Goal: Task Accomplishment & Management: Complete application form

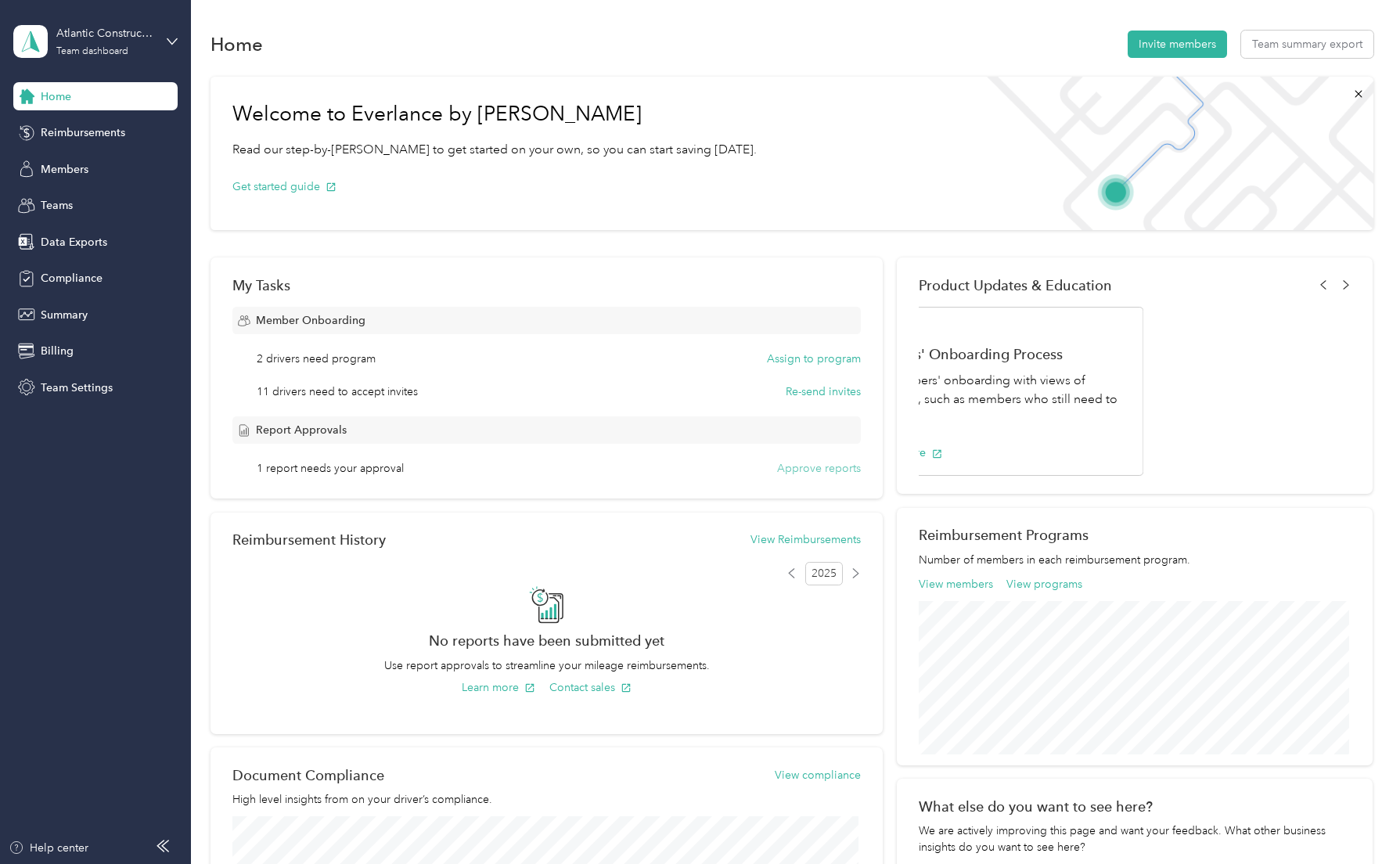
click at [816, 472] on button "Approve reports" at bounding box center [819, 468] width 84 height 17
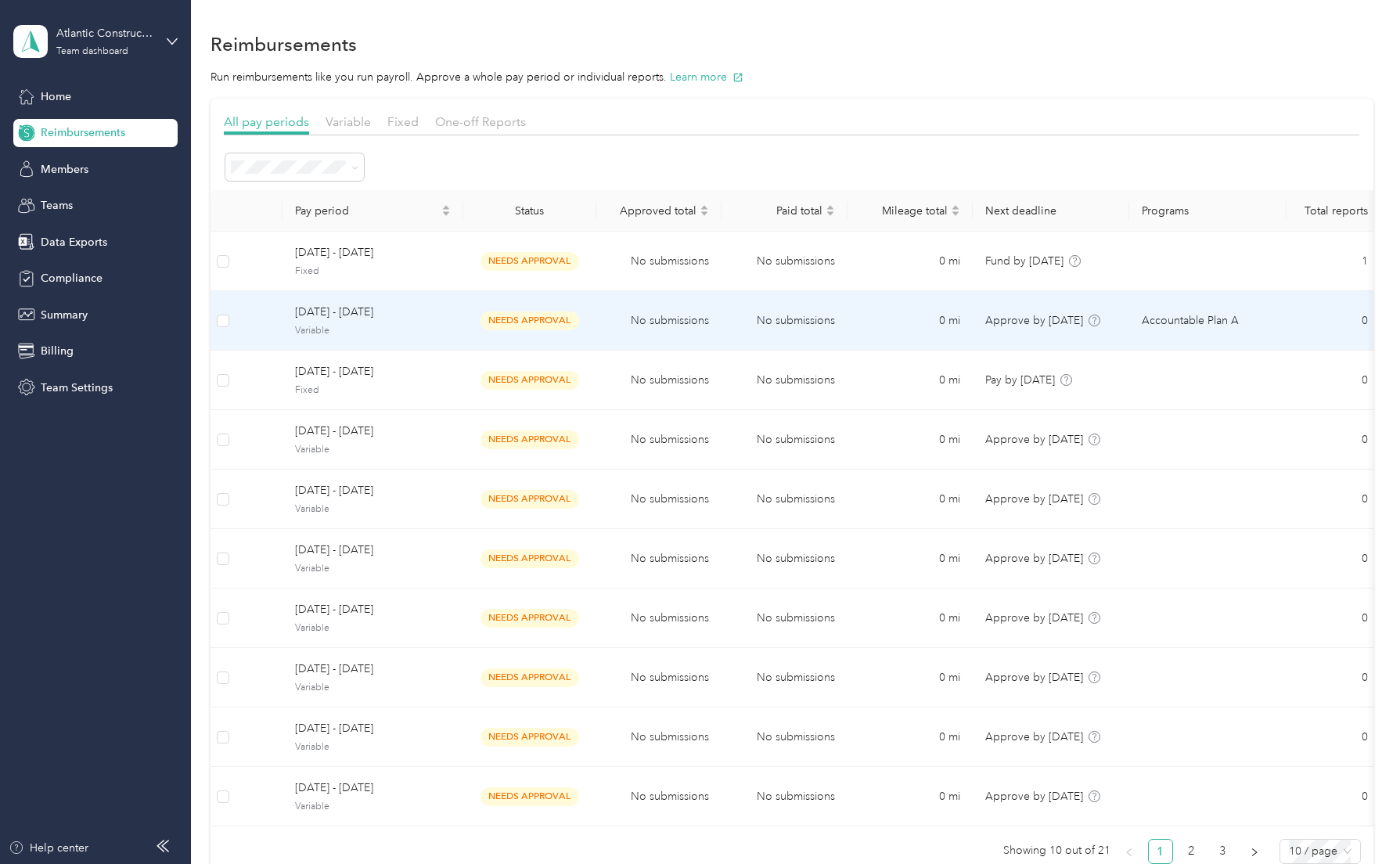
click at [1254, 323] on div "Accountable Plan A" at bounding box center [1207, 321] width 131 height 17
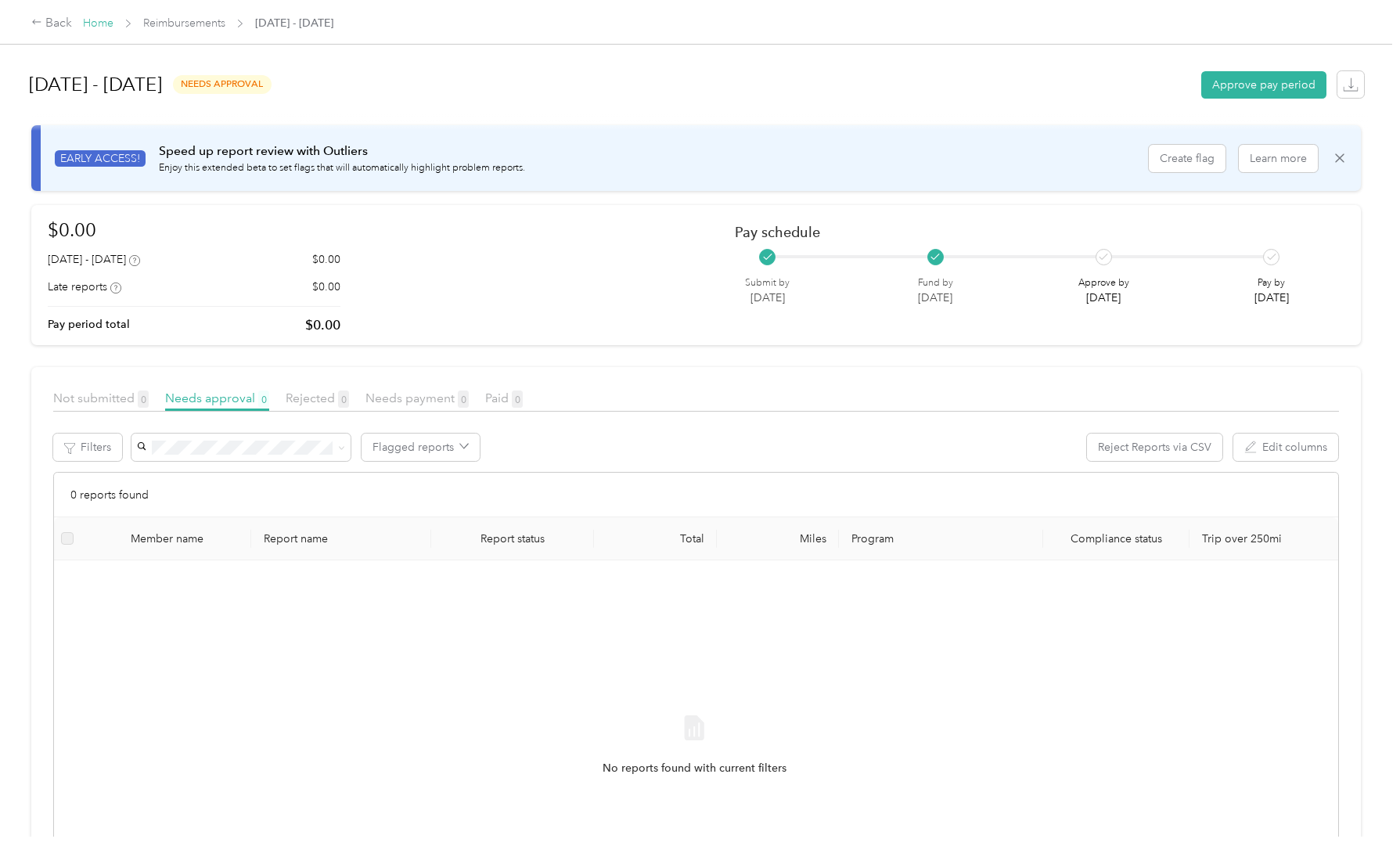
click at [90, 24] on link "Home" at bounding box center [97, 23] width 30 height 13
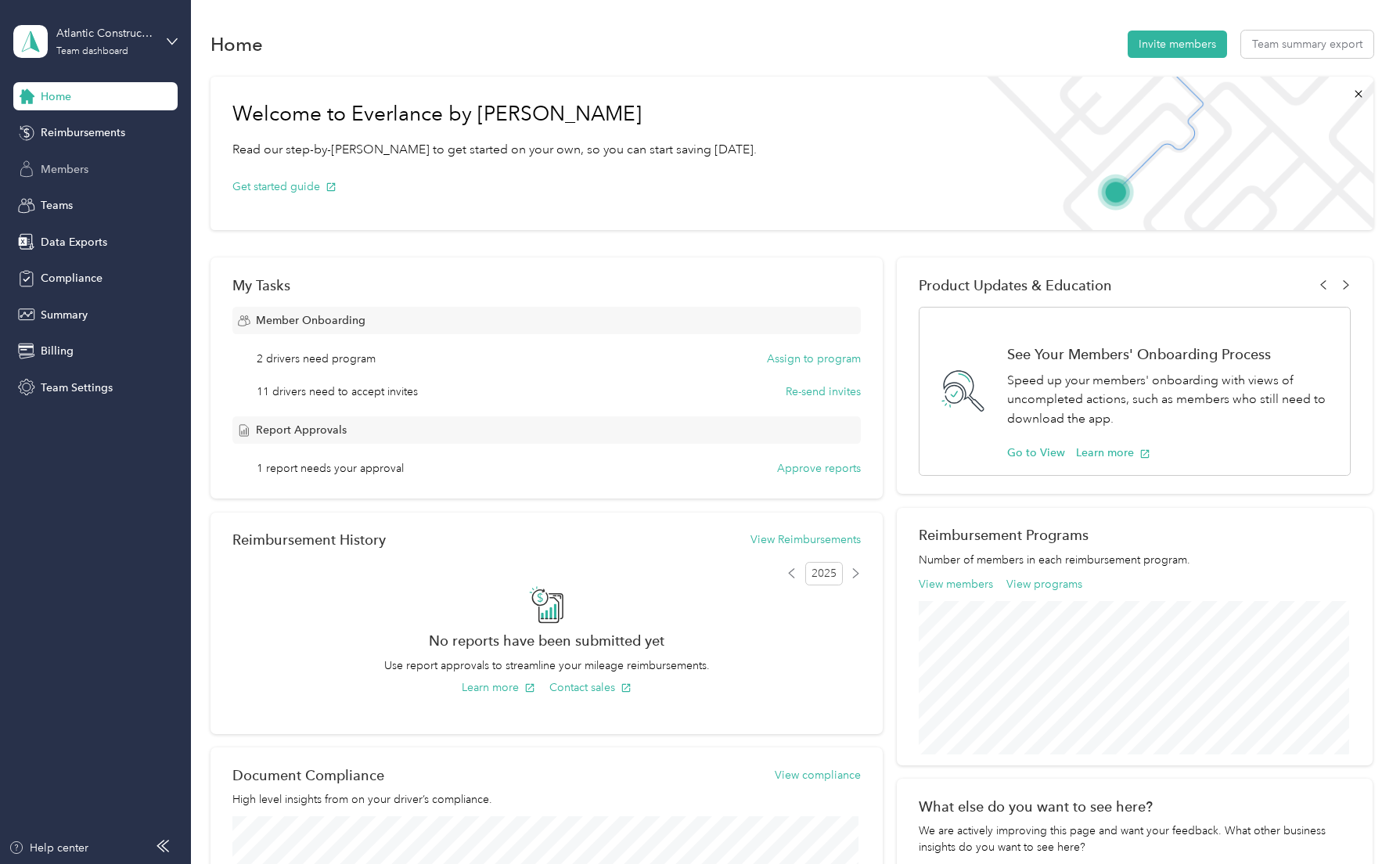
click at [67, 167] on span "Members" at bounding box center [64, 169] width 48 height 17
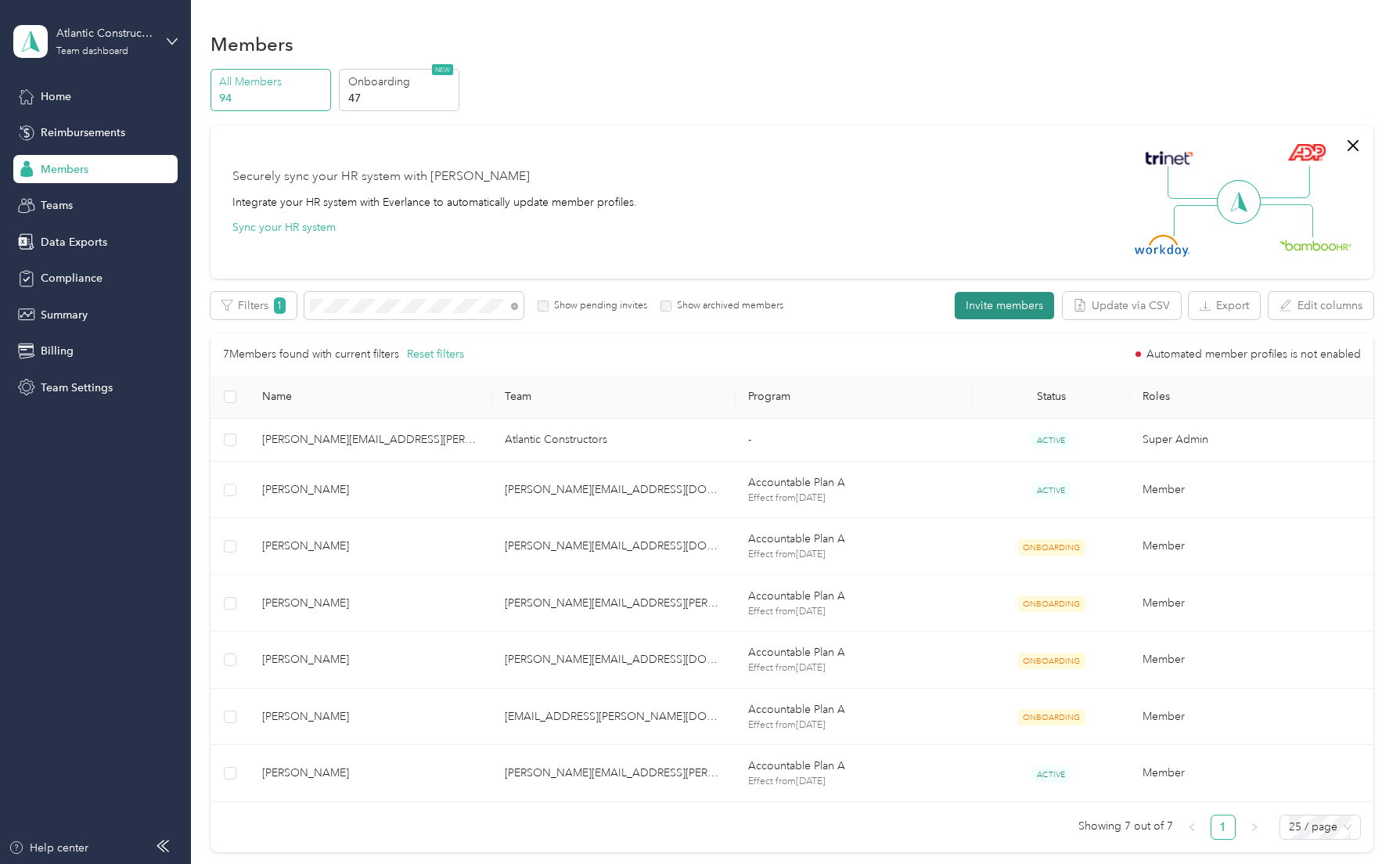
click at [981, 299] on button "Invite members" at bounding box center [1004, 305] width 99 height 27
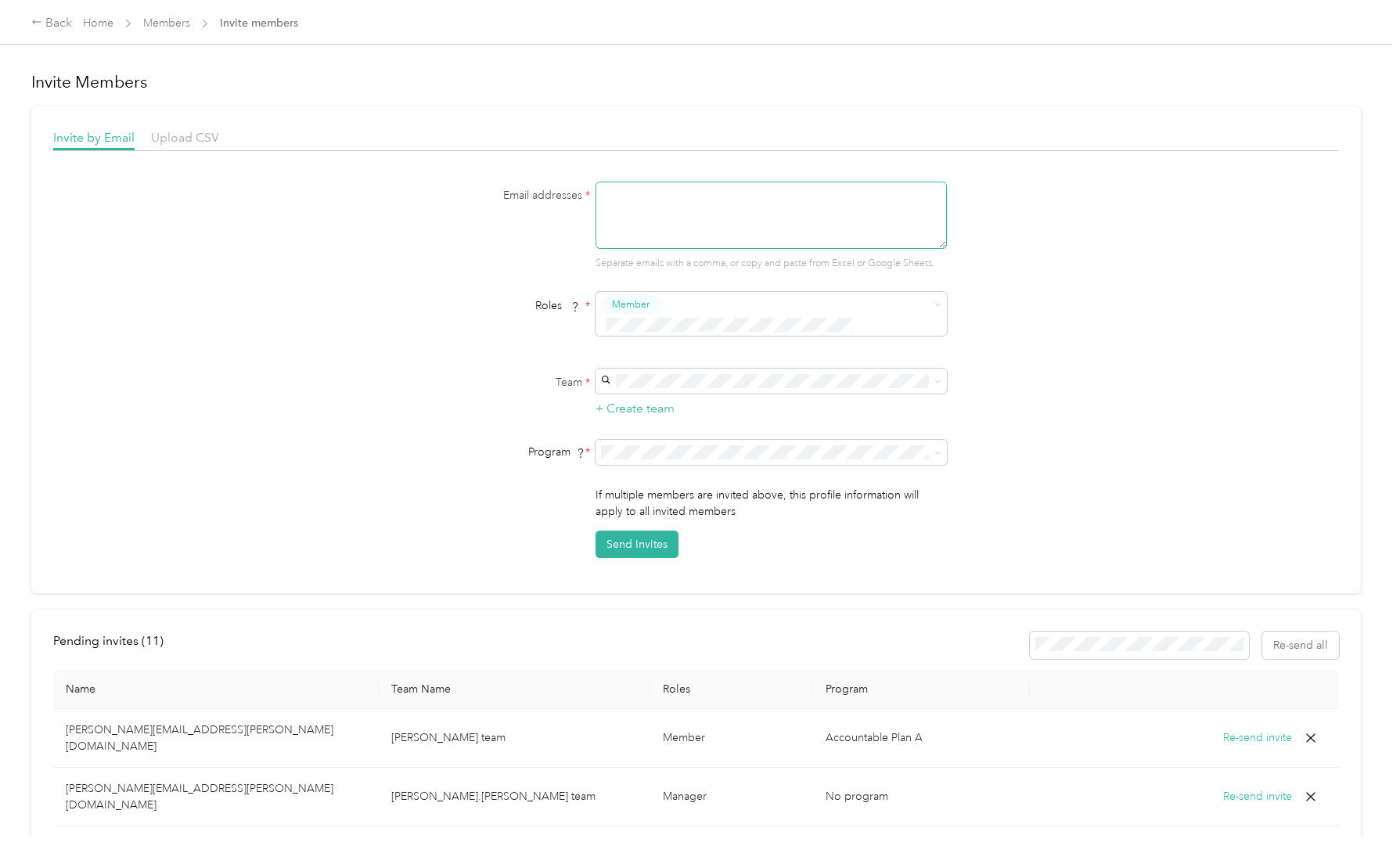
click at [684, 192] on textarea at bounding box center [771, 215] width 352 height 67
type textarea "[PERSON_NAME][EMAIL_ADDRESS][PERSON_NAME][DOMAIN_NAME]"
type button "2367932af82246a98c1b1502f22b7d52"
click at [657, 452] on span "Super Admin" at bounding box center [645, 453] width 58 height 14
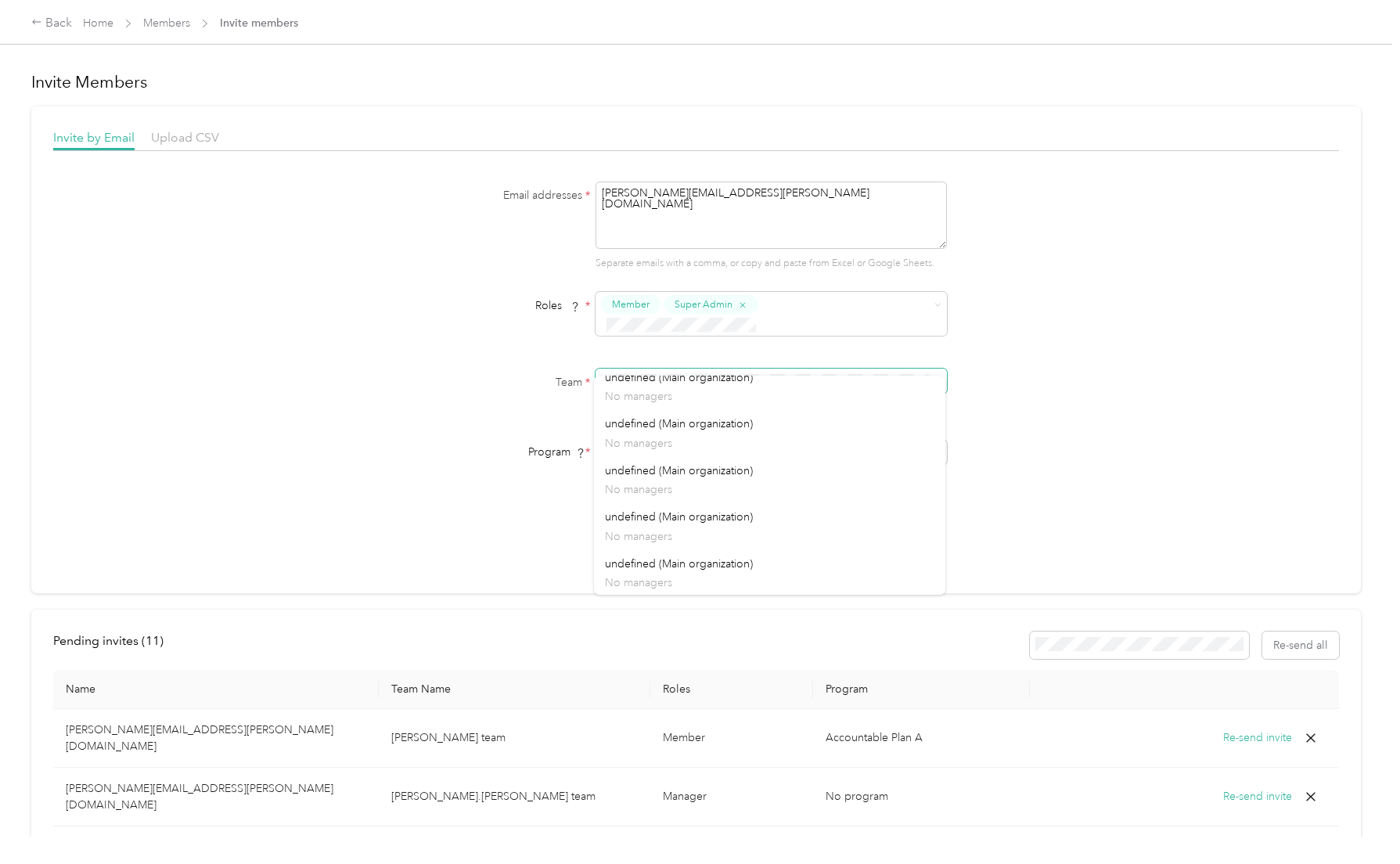
scroll to position [2108, 0]
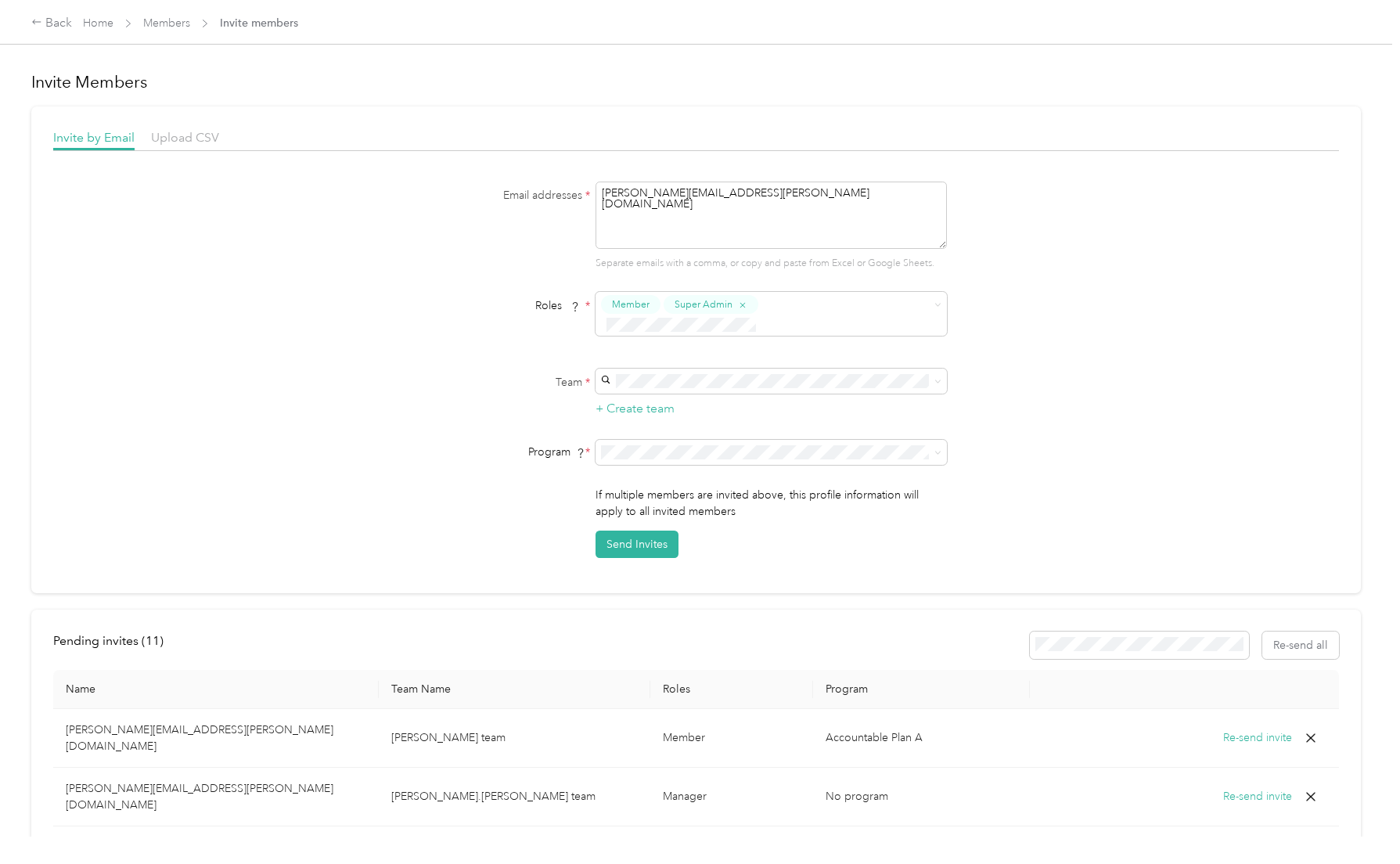
click at [243, 251] on div "Email addresses * [PERSON_NAME][EMAIL_ADDRESS][PERSON_NAME][DOMAIN_NAME] Separa…" at bounding box center [695, 370] width 1285 height 377
click at [623, 567] on span "No program" at bounding box center [636, 566] width 63 height 13
click at [640, 531] on button "Send Invites" at bounding box center [636, 544] width 83 height 27
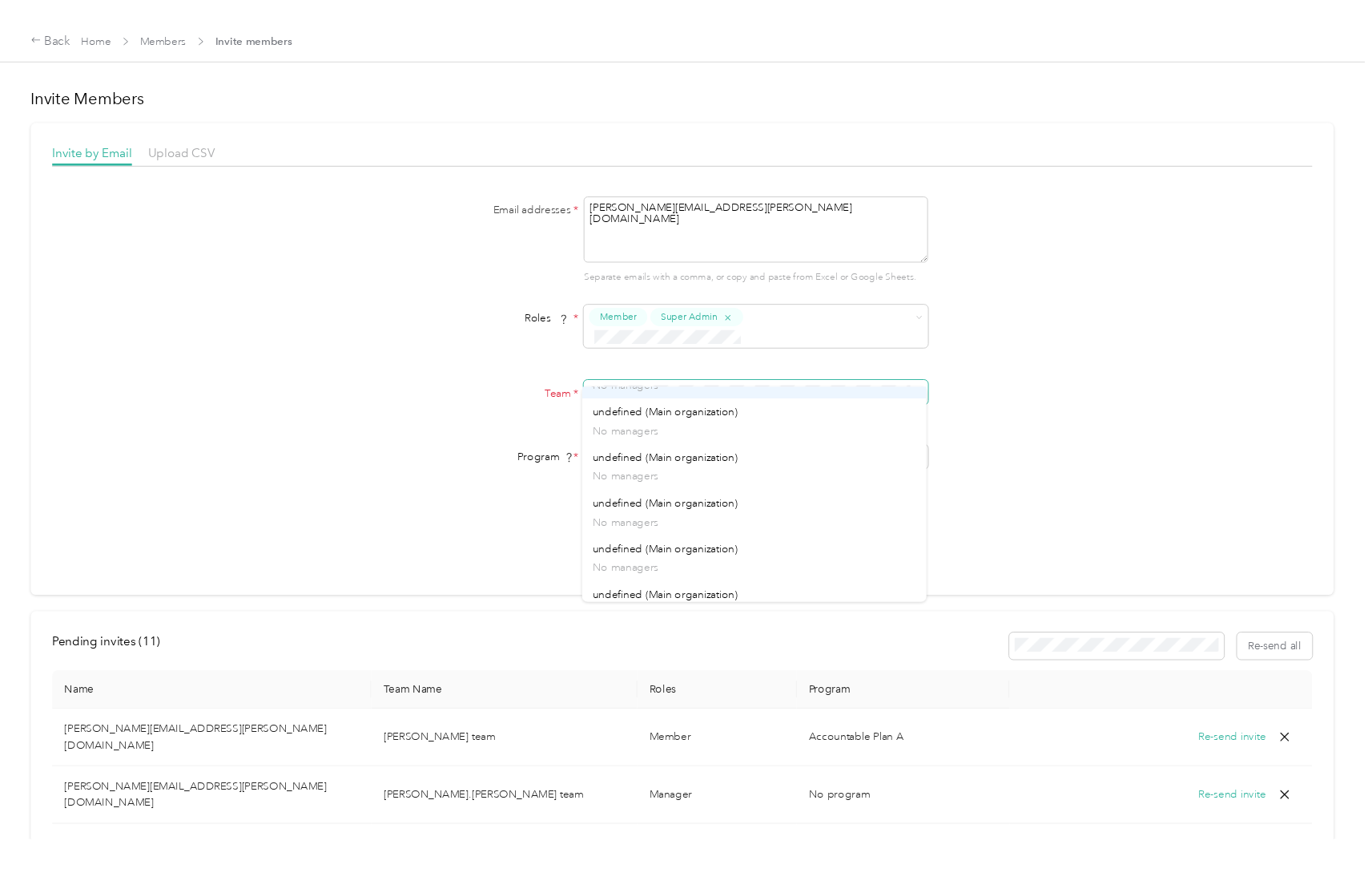
scroll to position [0, 0]
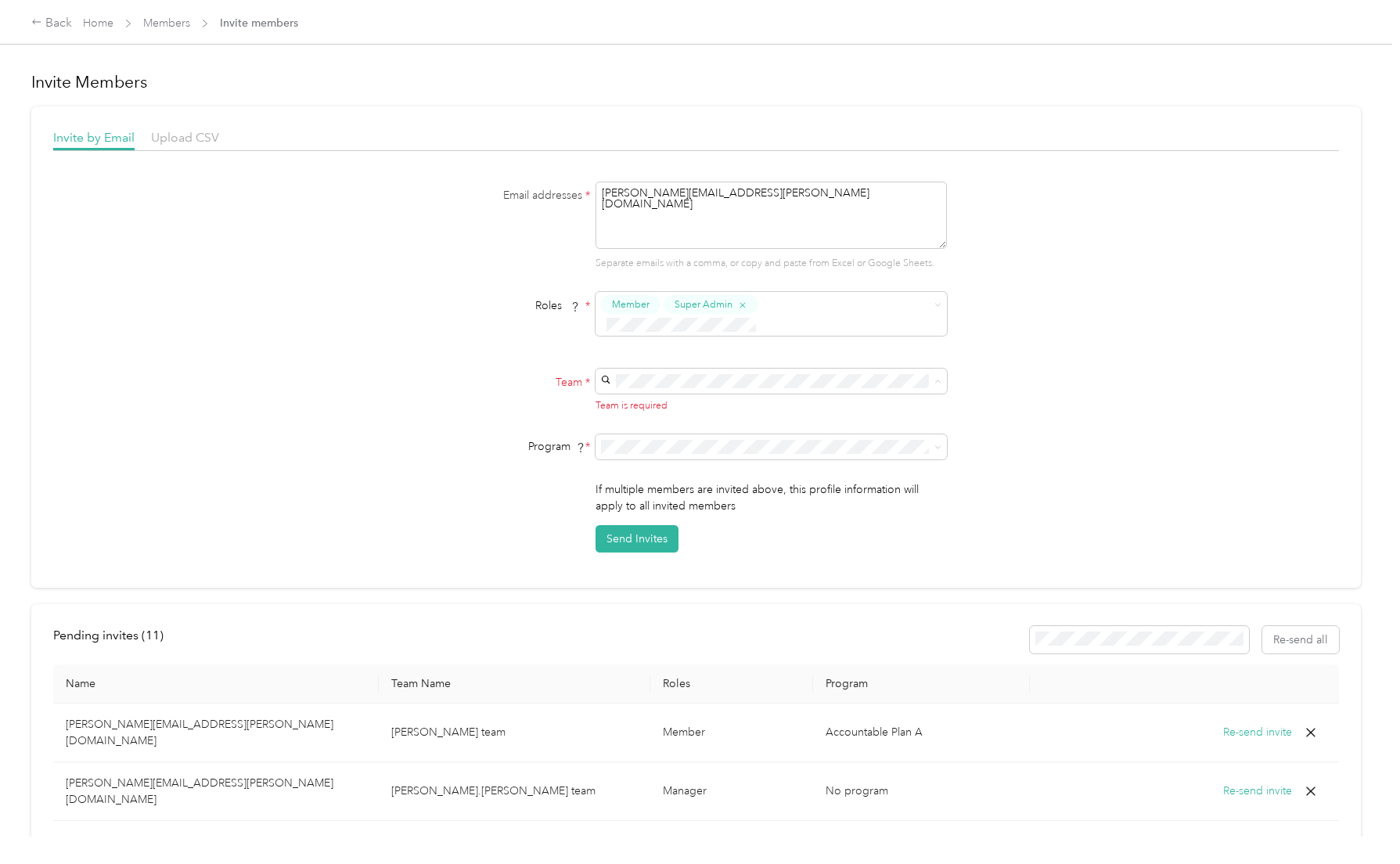
click at [718, 394] on div "undefined (Main organization) No managers" at bounding box center [769, 399] width 330 height 36
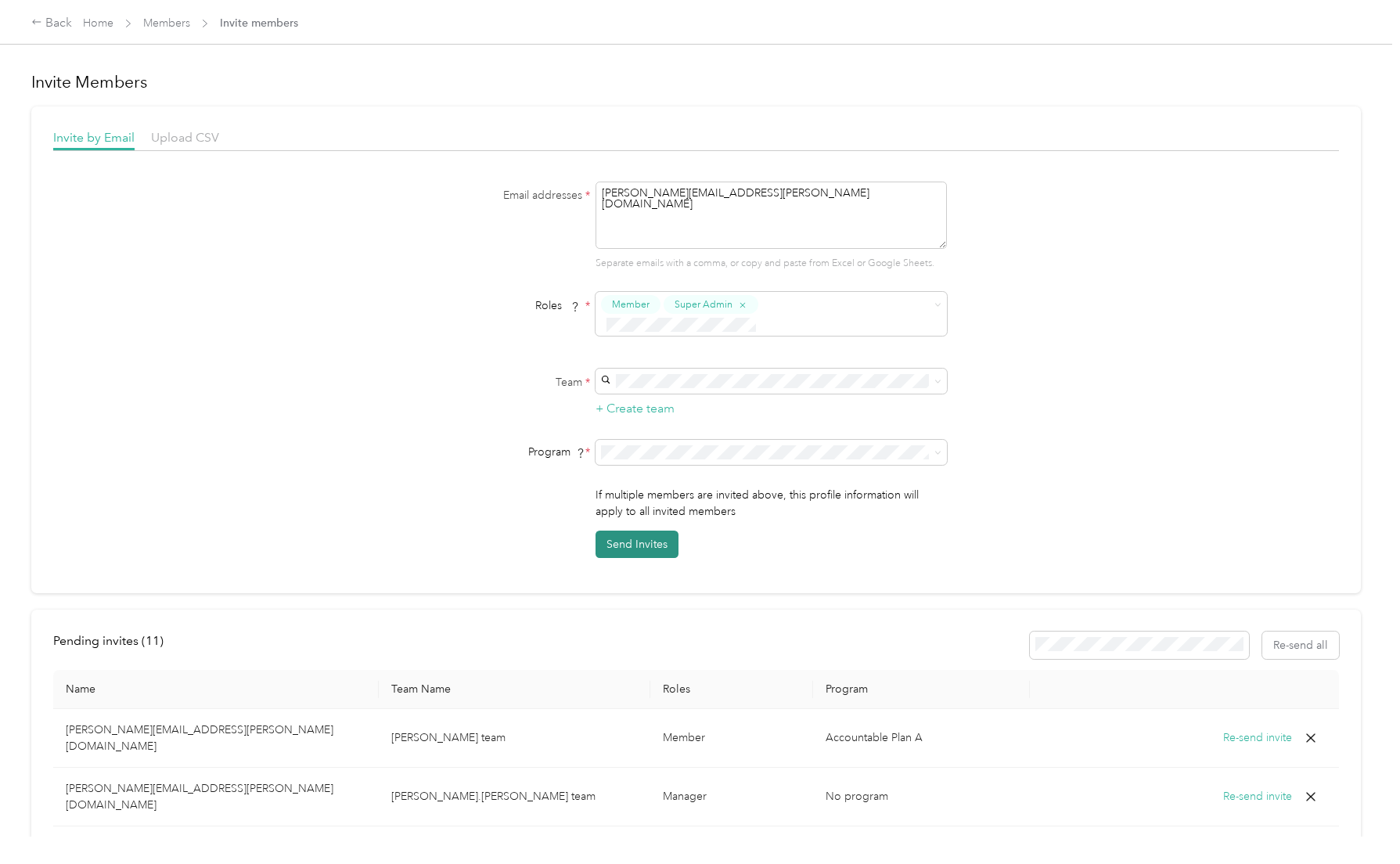
click at [647, 531] on button "Send Invites" at bounding box center [636, 544] width 83 height 27
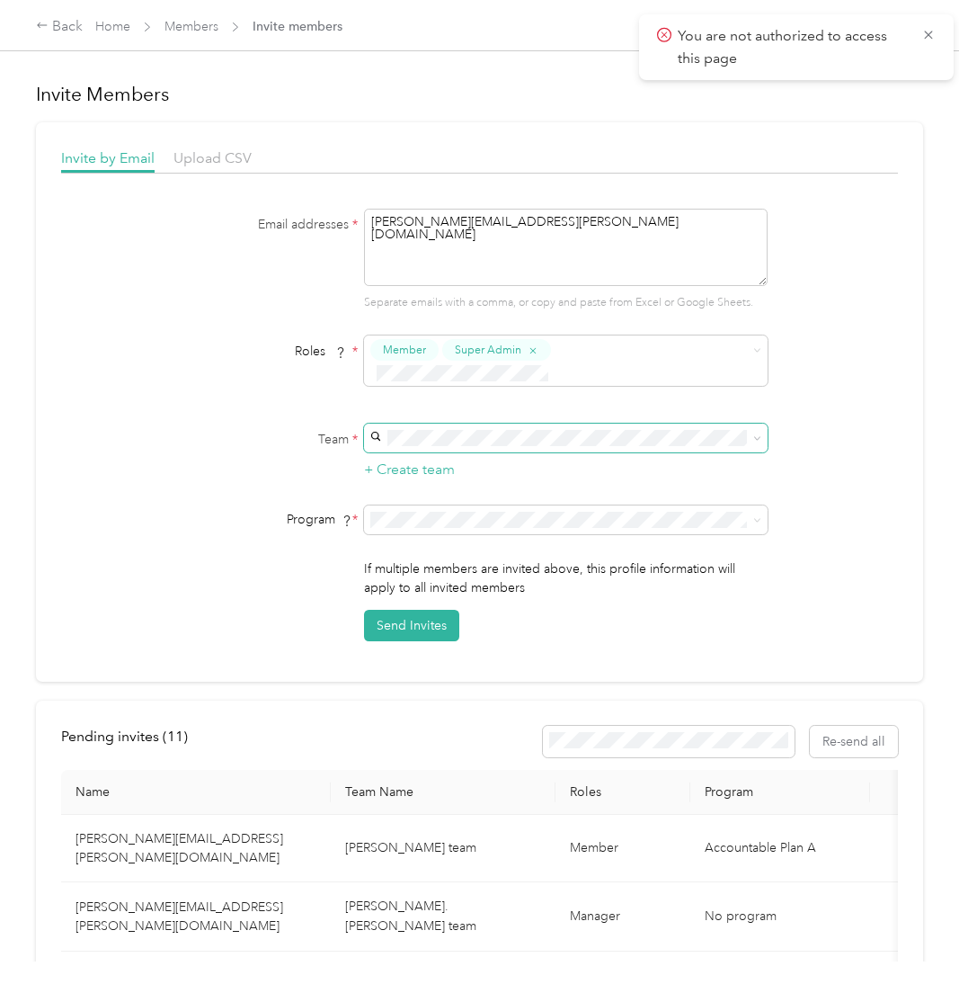
click at [758, 434] on icon at bounding box center [758, 438] width 8 height 8
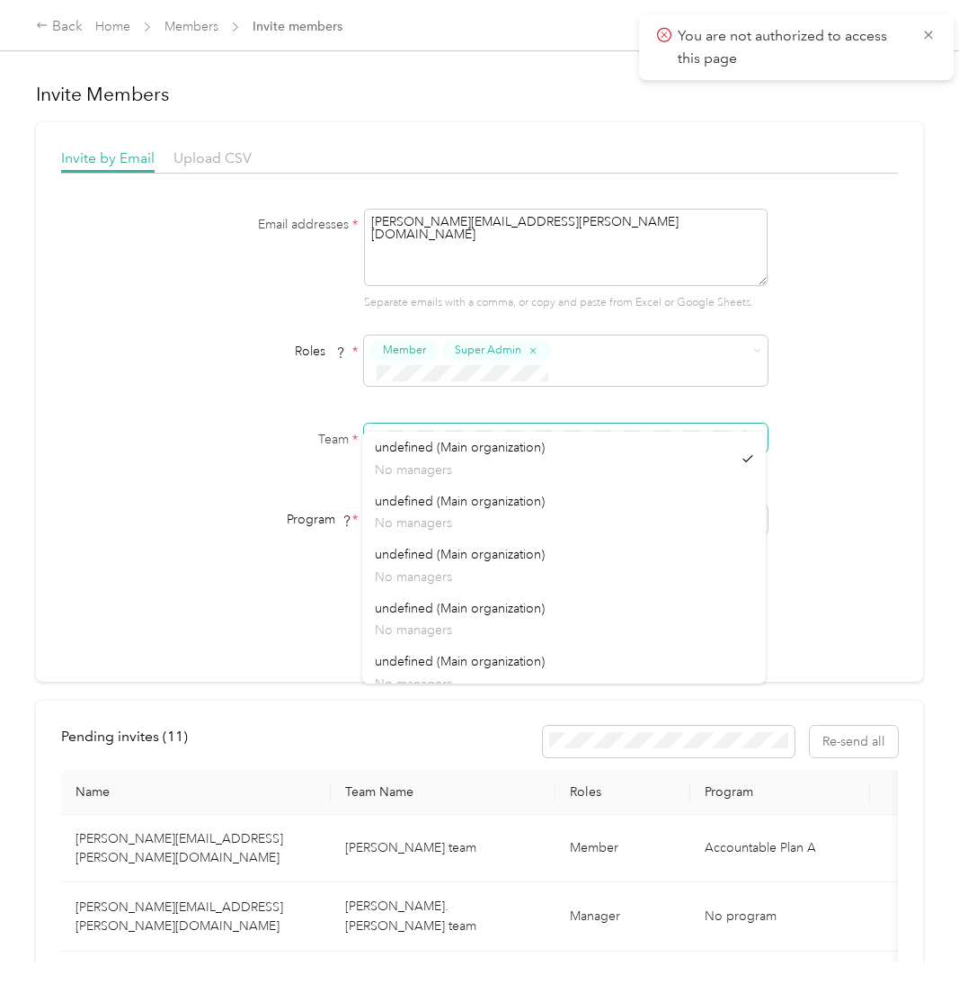
click at [758, 434] on icon at bounding box center [758, 438] width 8 height 8
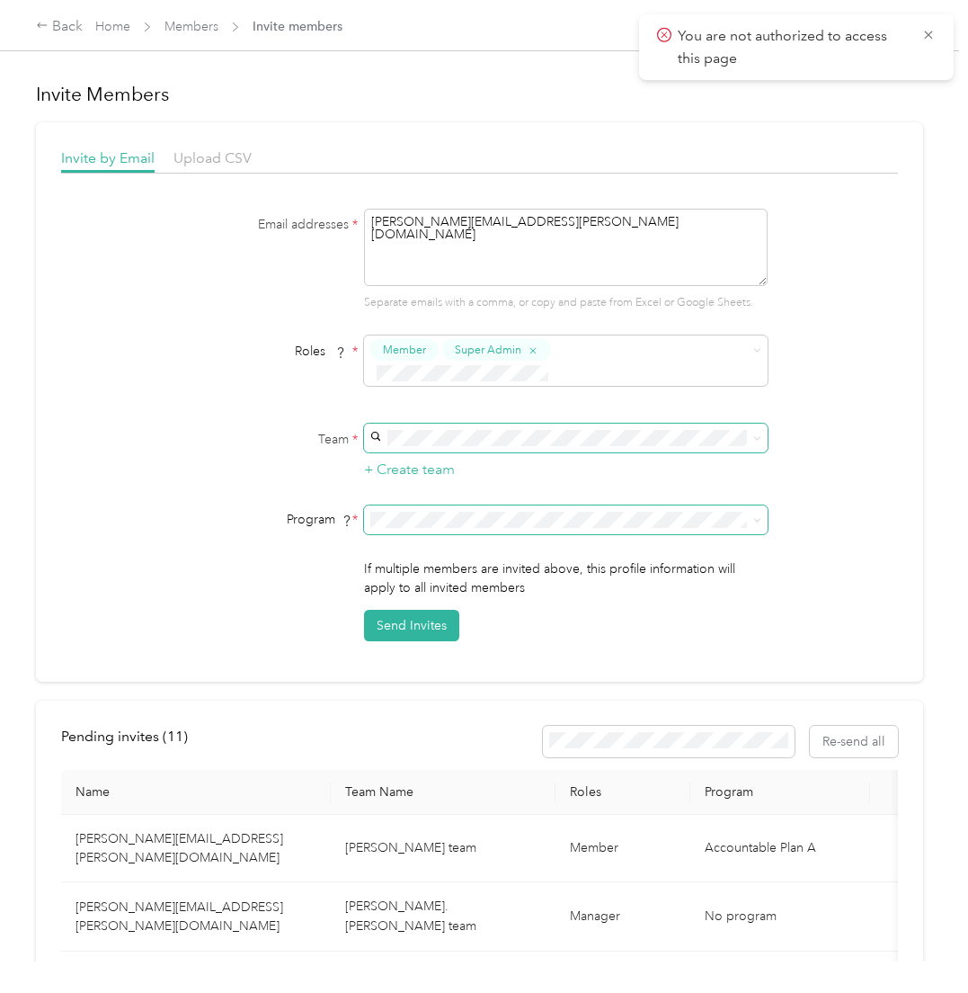
click at [750, 513] on span at bounding box center [754, 519] width 14 height 13
click at [757, 516] on icon at bounding box center [758, 520] width 8 height 8
drag, startPoint x: 400, startPoint y: 648, endPoint x: 415, endPoint y: 647, distance: 15.4
click at [401, 648] on span "No program" at bounding box center [411, 654] width 72 height 15
click at [195, 24] on link "Members" at bounding box center [192, 26] width 54 height 15
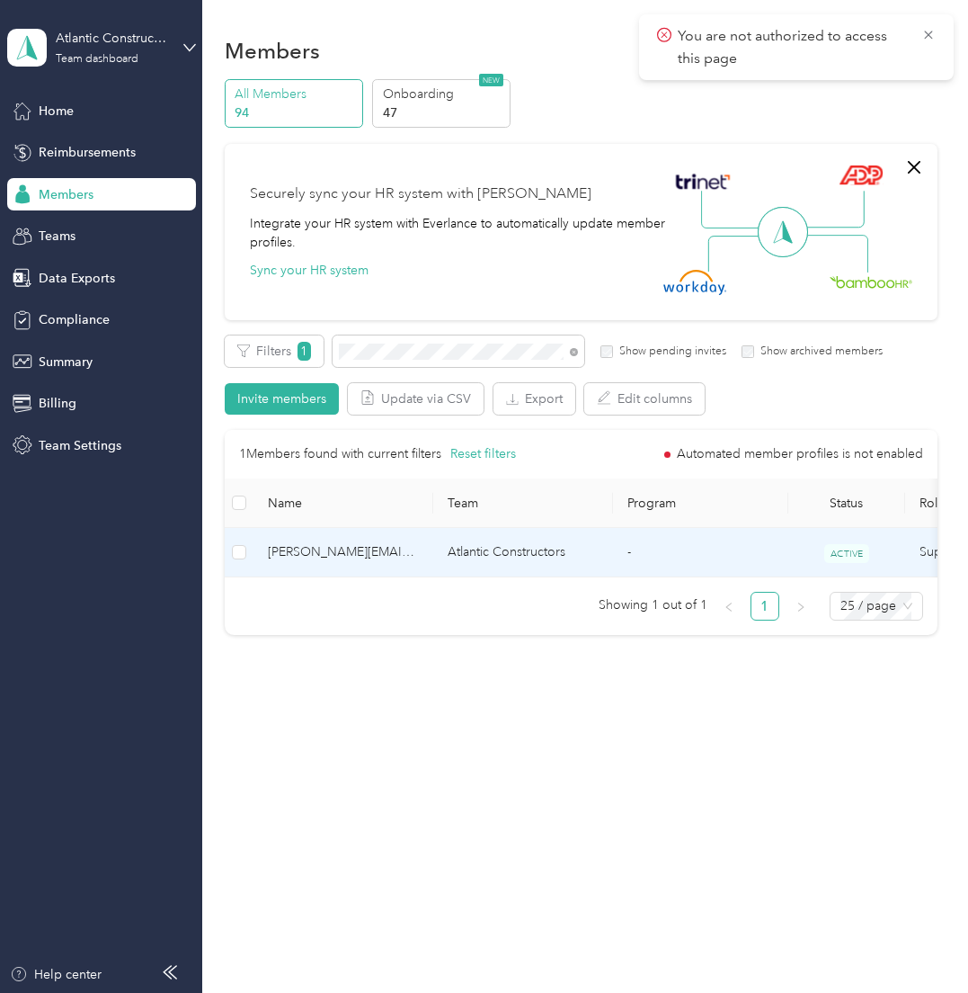
click at [517, 555] on td "Atlantic Constructors" at bounding box center [523, 552] width 180 height 49
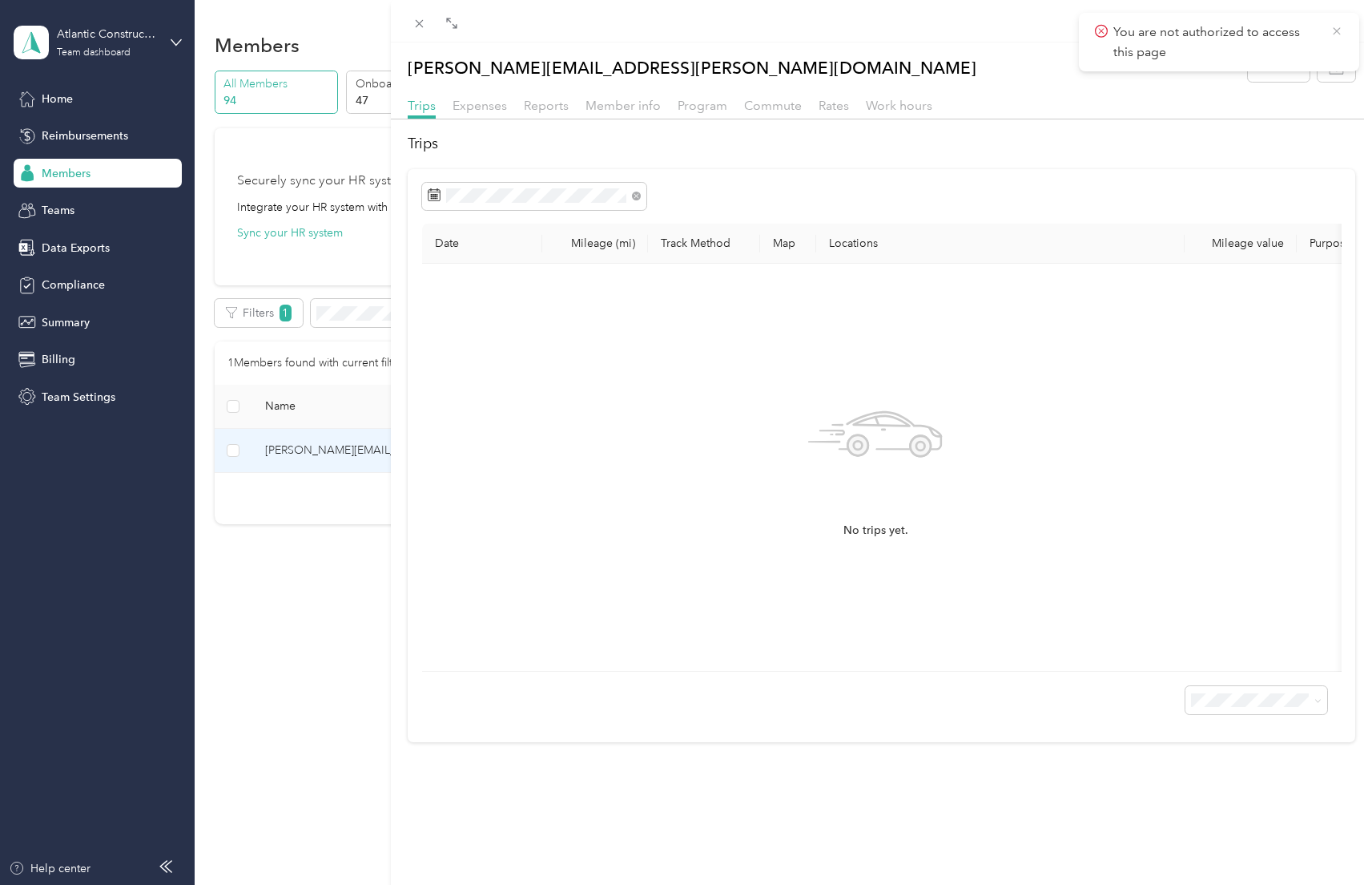
click at [1334, 25] on icon at bounding box center [1337, 31] width 12 height 14
click at [632, 107] on span "Member info" at bounding box center [623, 105] width 76 height 15
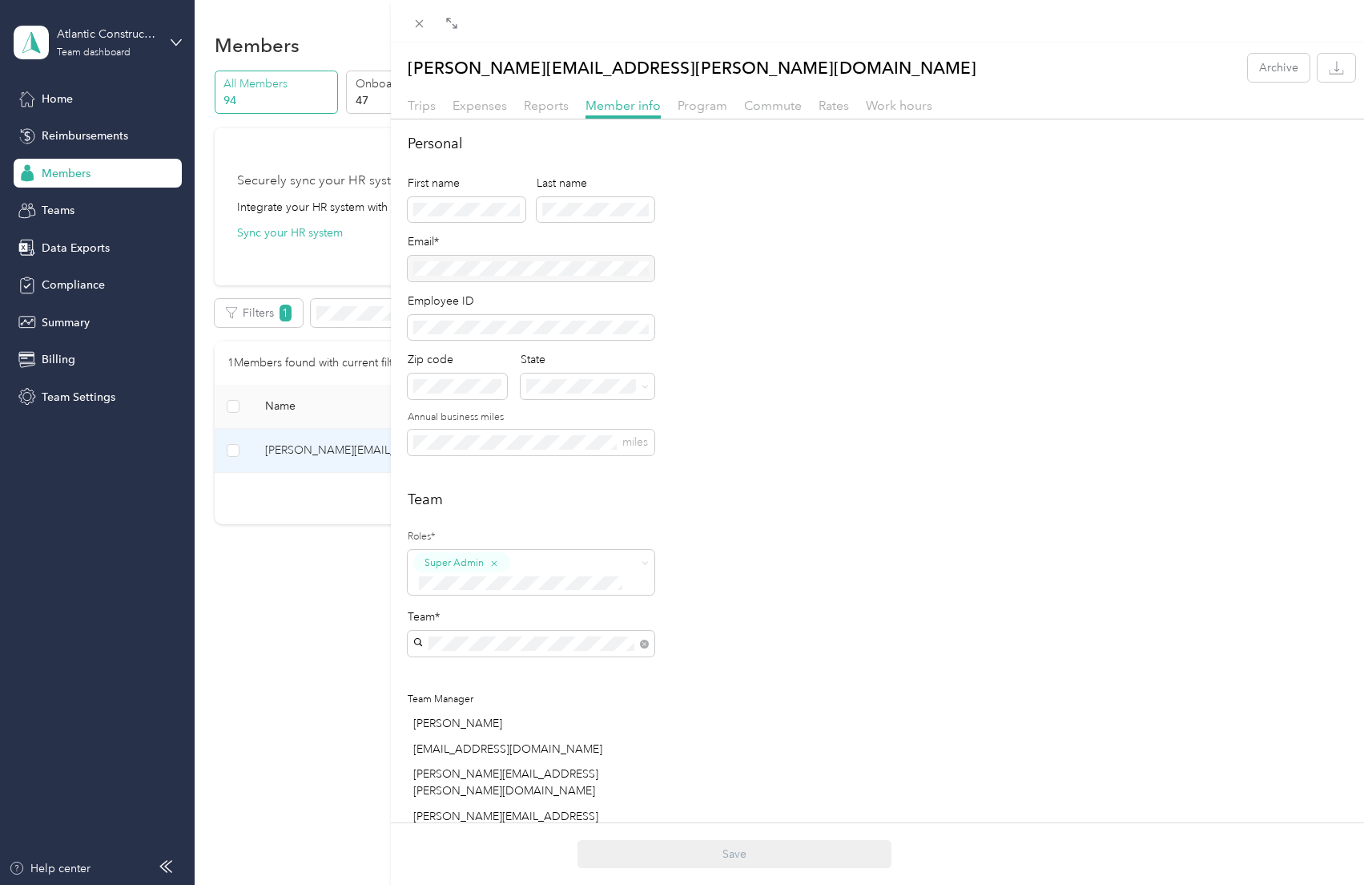
click at [285, 631] on div "[PERSON_NAME][EMAIL_ADDRESS][PERSON_NAME][DOMAIN_NAME] Archive Trips Expenses R…" at bounding box center [686, 442] width 1372 height 885
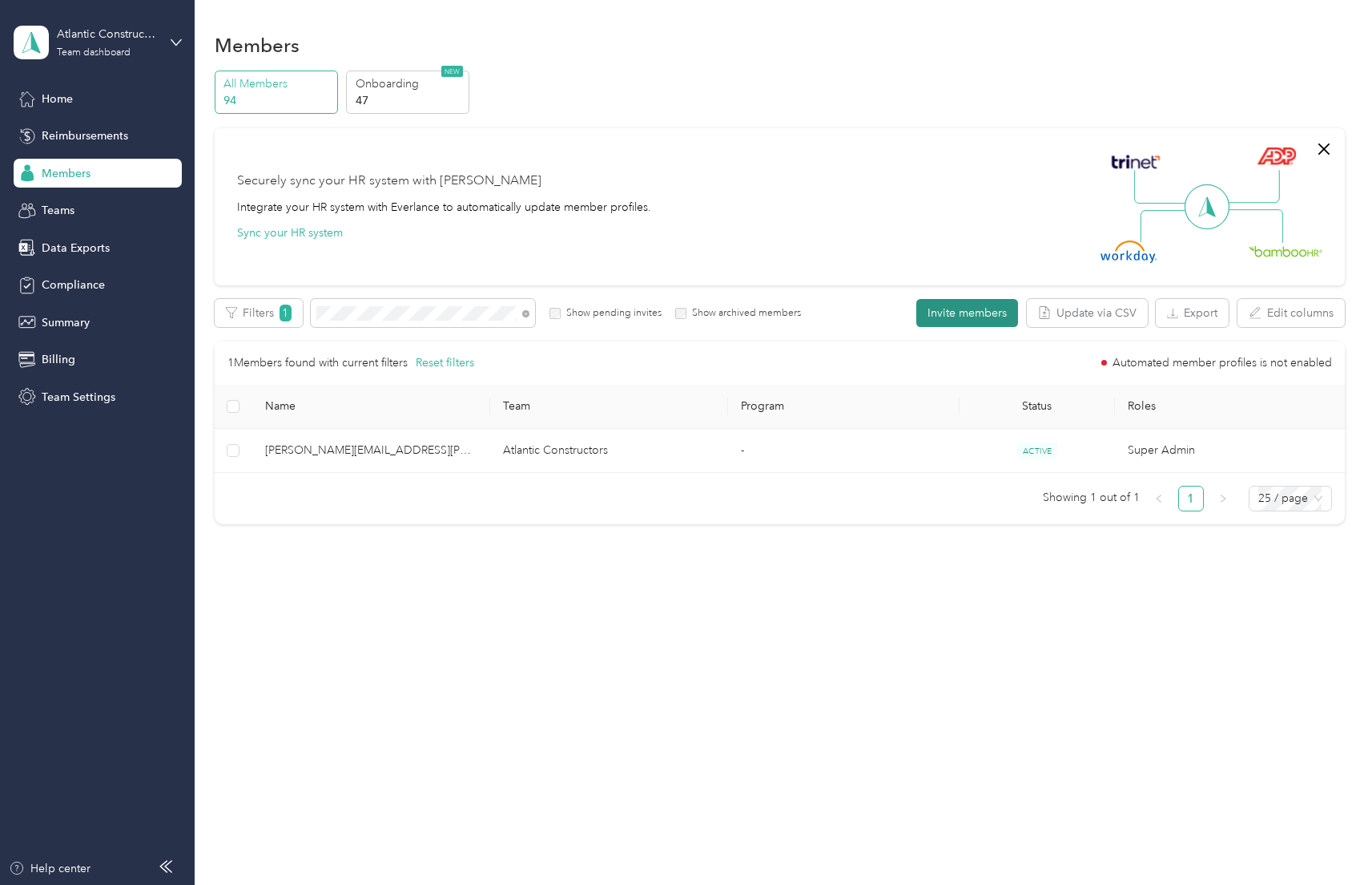
click at [973, 311] on button "Invite members" at bounding box center [968, 312] width 102 height 28
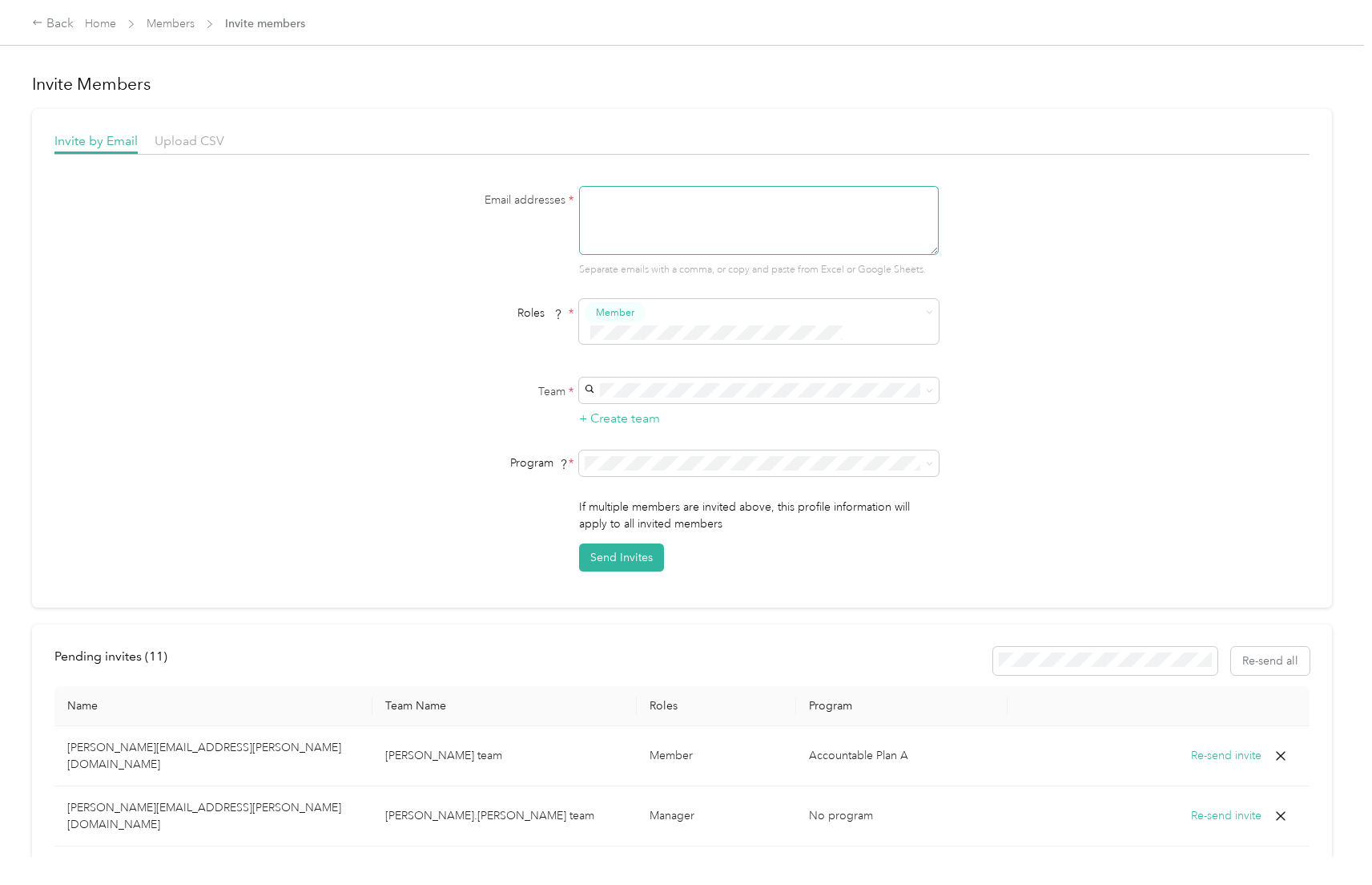
click at [797, 217] on textarea at bounding box center [759, 220] width 360 height 69
type textarea "[PERSON_NAME][EMAIL_ADDRESS][PERSON_NAME][DOMAIN_NAME]"
type button "2367932af82246a98c1b1502f22b7d52"
click at [650, 462] on span "Super Admin" at bounding box center [630, 457] width 60 height 14
click at [657, 422] on li "Atlantic Constructors (Main organization) [EMAIL_ADDRESS][DOMAIN_NAME] +3 more" at bounding box center [757, 408] width 360 height 48
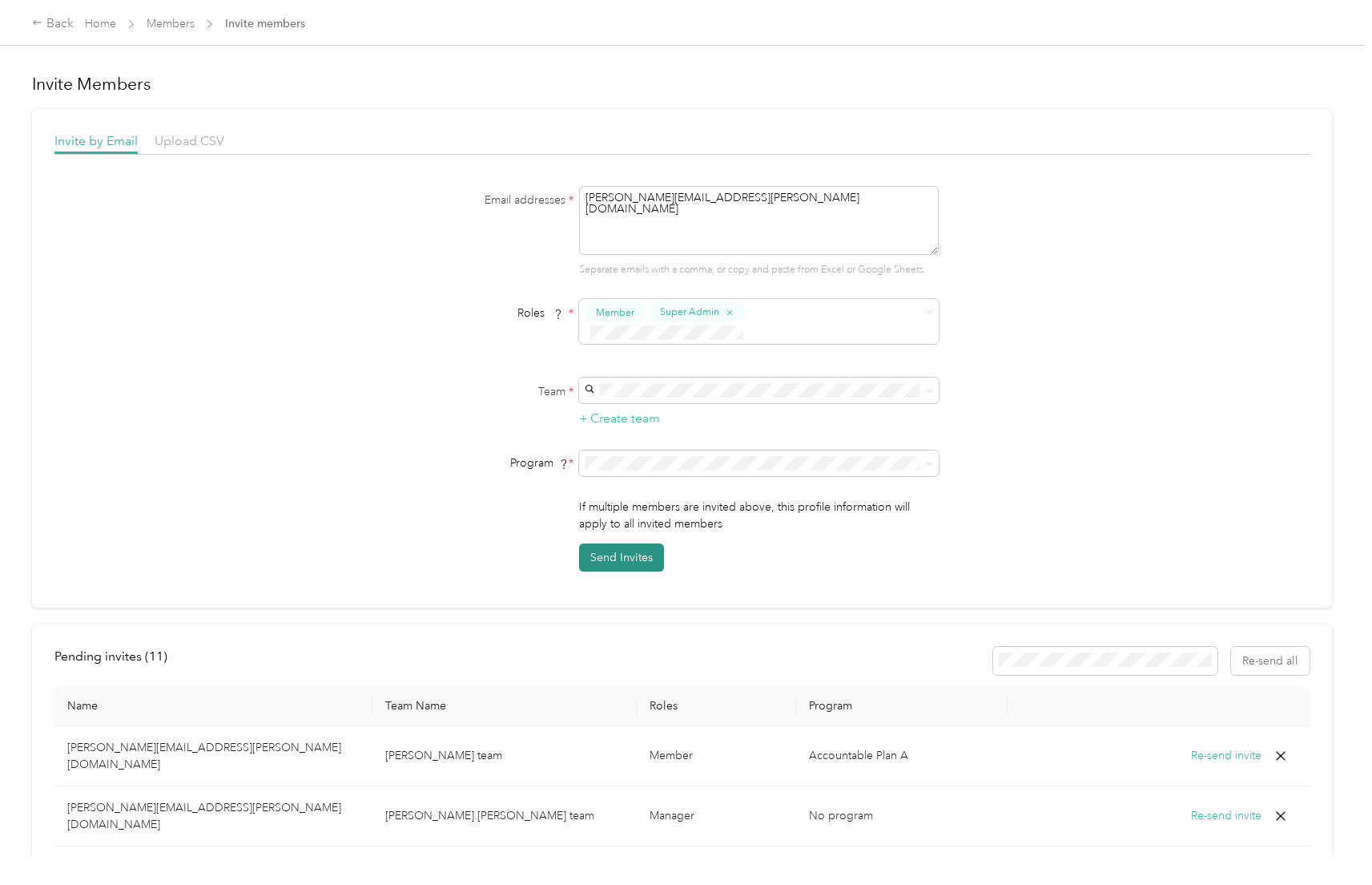
click at [639, 544] on button "Send Invites" at bounding box center [621, 557] width 85 height 28
